Goal: Information Seeking & Learning: Learn about a topic

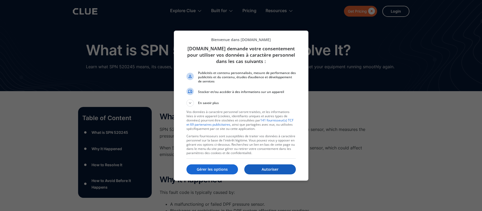
click at [283, 168] on p "Autoriser" at bounding box center [271, 169] width 52 height 5
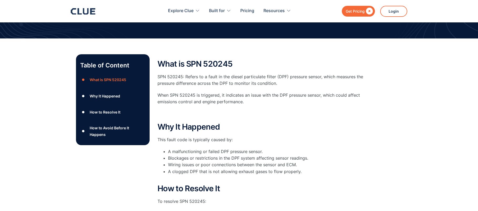
scroll to position [26, 0]
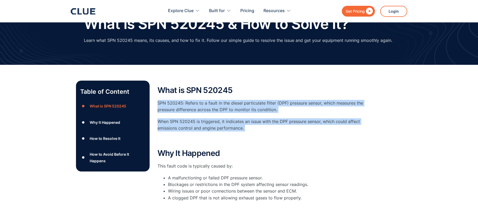
drag, startPoint x: 161, startPoint y: 105, endPoint x: 248, endPoint y: 132, distance: 90.7
click at [248, 132] on div "Table of Content ● What is SPN 520245 ● Why It Happened ● How to Resolve It ● H…" at bounding box center [239, 209] width 326 height 257
copy div "SPN 520245: Refers to a fault in the diesel particulate filter (DPF) pressure s…"
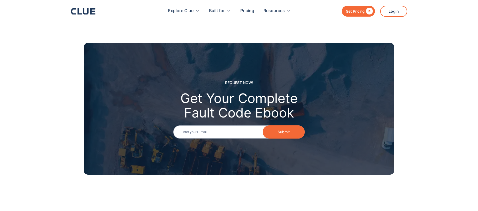
scroll to position [816, 0]
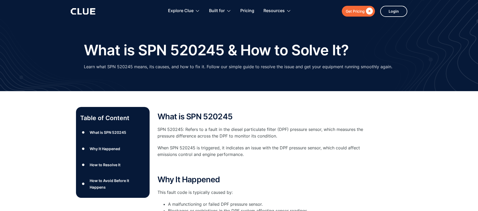
scroll to position [26, 0]
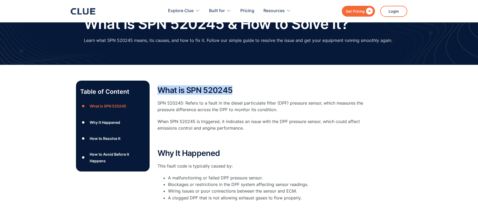
drag, startPoint x: 158, startPoint y: 90, endPoint x: 234, endPoint y: 92, distance: 75.6
click at [234, 92] on h2 "What is SPN 520245" at bounding box center [263, 90] width 211 height 9
click at [234, 95] on div "What is SPN 520245 SPN 520245: Refers to a fault in the diesel particulate filt…" at bounding box center [263, 115] width 211 height 58
